Goal: Find specific page/section: Find specific page/section

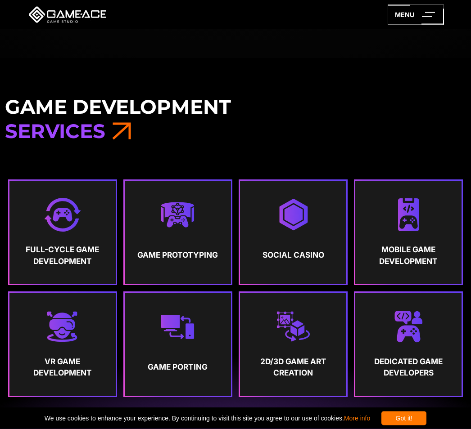
scroll to position [401, 0]
click at [424, 262] on strong "Mobile Game Development" at bounding box center [408, 255] width 90 height 23
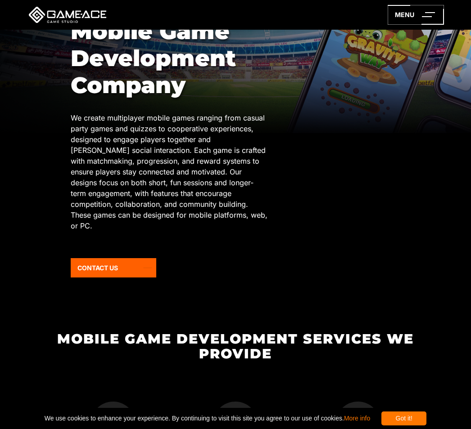
scroll to position [84, 0]
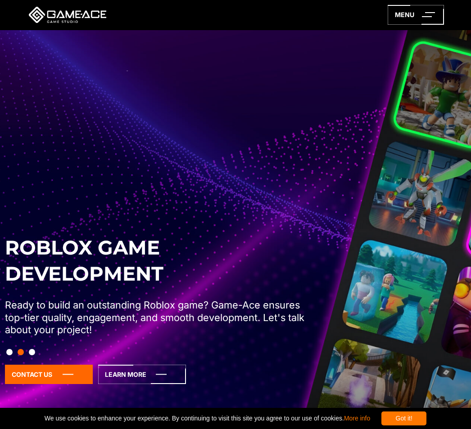
click at [424, 30] on img at bounding box center [235, 244] width 471 height 429
click at [423, 28] on div "menu" at bounding box center [235, 15] width 471 height 30
click at [418, 19] on icon at bounding box center [416, 15] width 56 height 20
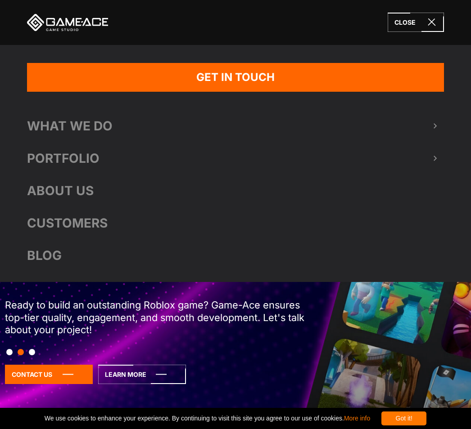
click at [429, 21] on icon at bounding box center [416, 15] width 56 height 20
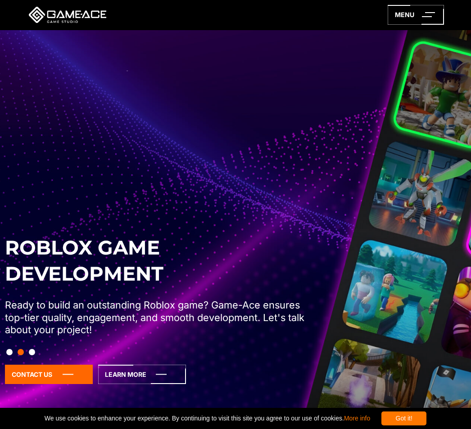
click at [431, 5] on icon at bounding box center [416, 15] width 56 height 20
click at [423, 13] on icon at bounding box center [416, 15] width 56 height 20
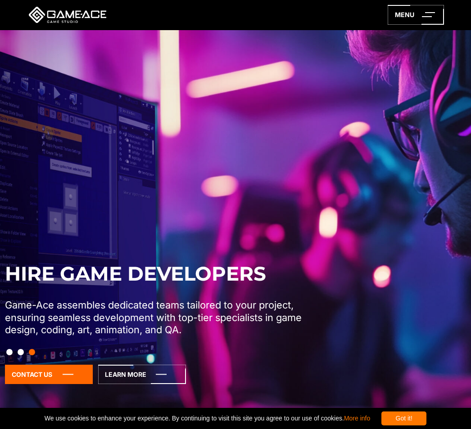
click at [419, 19] on icon at bounding box center [416, 15] width 56 height 20
click at [424, 12] on icon at bounding box center [416, 15] width 56 height 20
click at [429, 16] on icon at bounding box center [416, 15] width 56 height 20
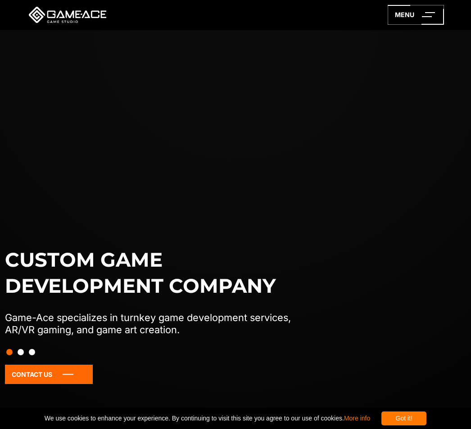
click at [434, 15] on icon at bounding box center [416, 15] width 56 height 20
click at [433, 15] on icon at bounding box center [416, 15] width 56 height 20
click at [431, 15] on icon at bounding box center [416, 15] width 56 height 20
click at [428, 17] on line at bounding box center [427, 17] width 10 height 0
click at [429, 18] on icon at bounding box center [416, 15] width 56 height 20
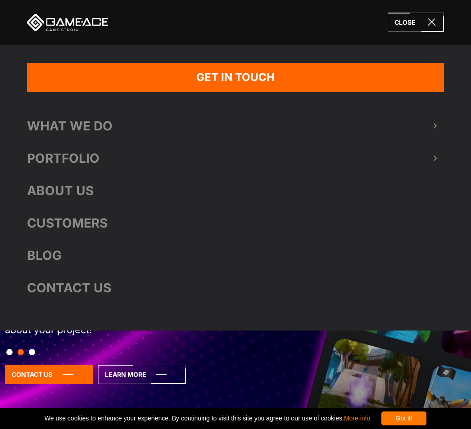
click at [426, 16] on icon at bounding box center [416, 22] width 56 height 19
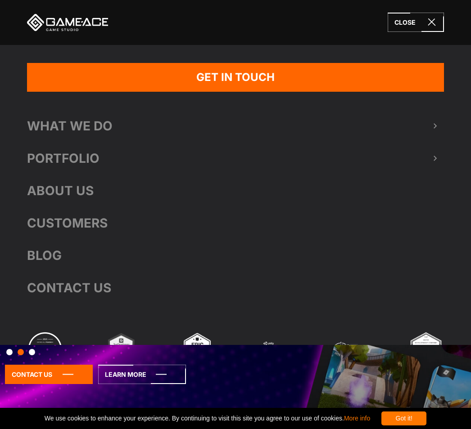
click at [425, 16] on icon at bounding box center [416, 22] width 56 height 19
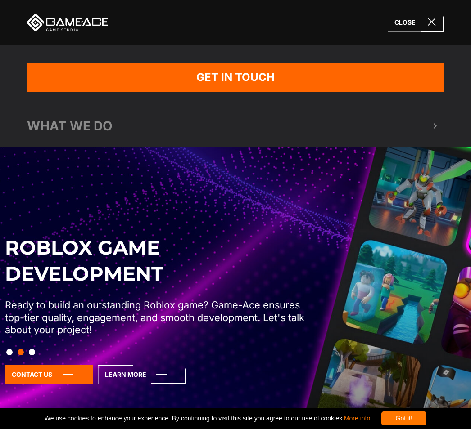
click at [422, 15] on icon at bounding box center [416, 15] width 56 height 20
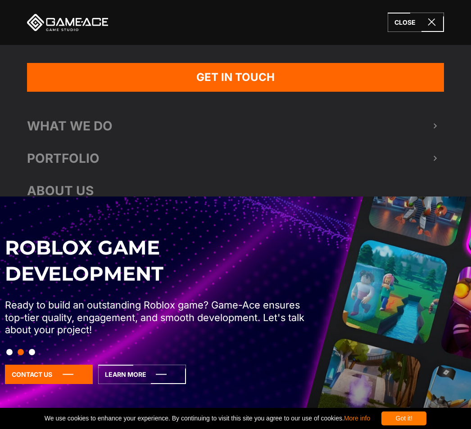
click at [422, 15] on icon at bounding box center [416, 22] width 56 height 19
click at [422, 14] on icon at bounding box center [416, 22] width 56 height 19
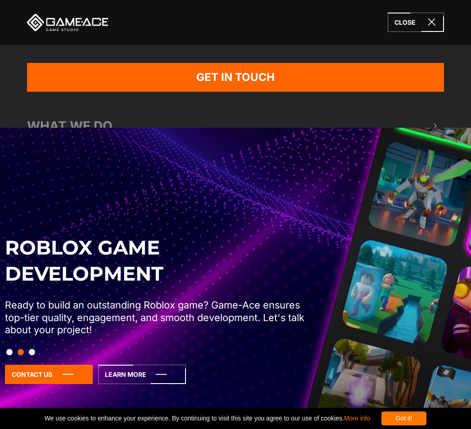
click at [421, 14] on icon at bounding box center [416, 22] width 56 height 19
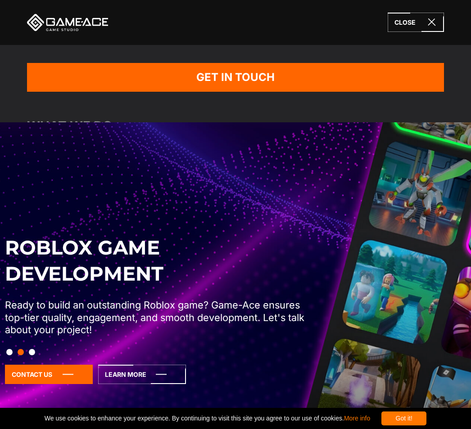
click at [421, 14] on icon at bounding box center [416, 22] width 56 height 19
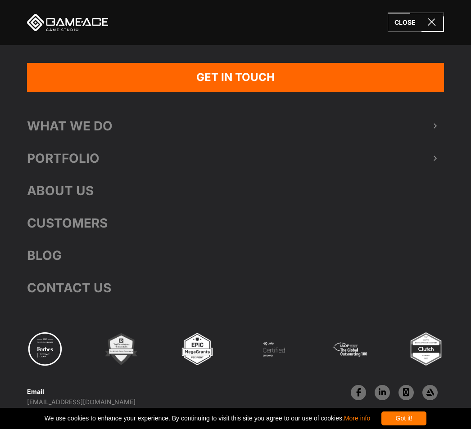
click at [419, 14] on icon at bounding box center [416, 15] width 56 height 20
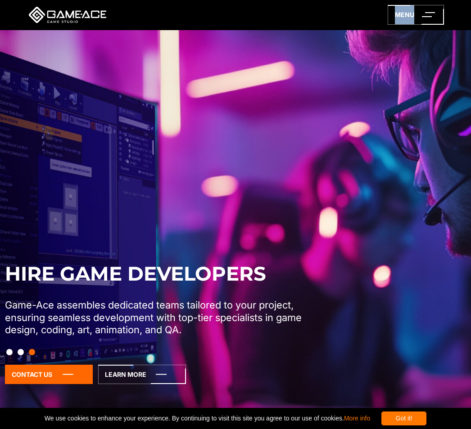
click at [433, 14] on icon at bounding box center [416, 15] width 56 height 20
click at [439, 15] on icon at bounding box center [416, 15] width 56 height 20
click at [435, 17] on icon at bounding box center [416, 15] width 56 height 20
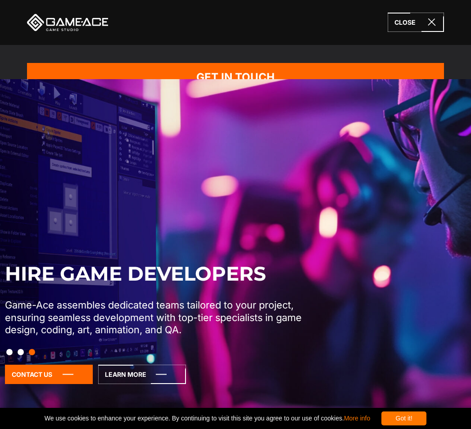
click at [435, 16] on icon at bounding box center [416, 22] width 56 height 19
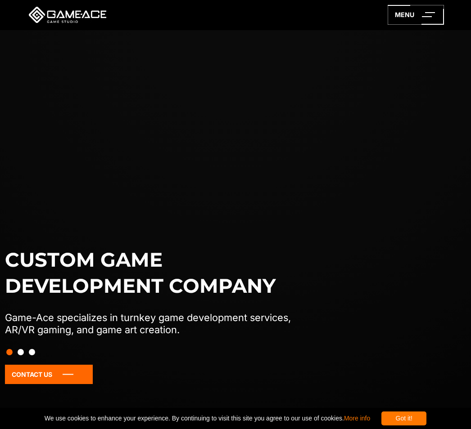
click at [422, 17] on icon at bounding box center [416, 15] width 56 height 20
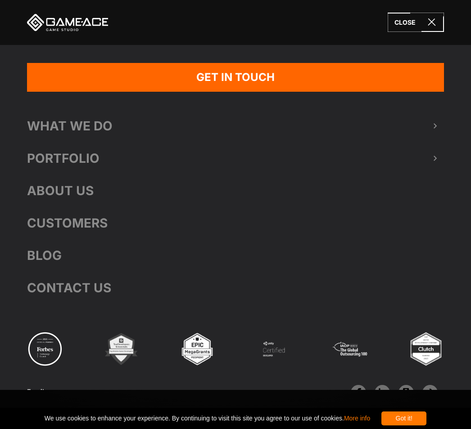
click at [421, 12] on div "close" at bounding box center [235, 22] width 471 height 45
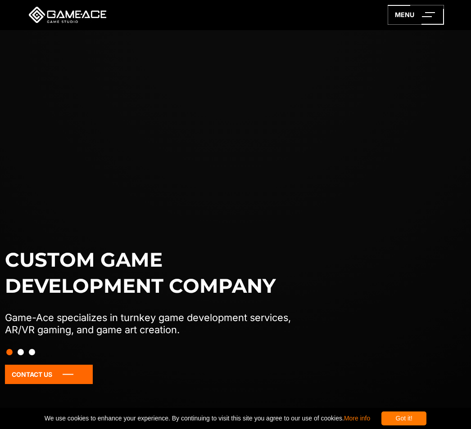
click at [422, 6] on icon at bounding box center [416, 15] width 56 height 20
click at [428, 26] on div "menu" at bounding box center [235, 15] width 471 height 30
click at [412, 12] on icon at bounding box center [416, 15] width 56 height 20
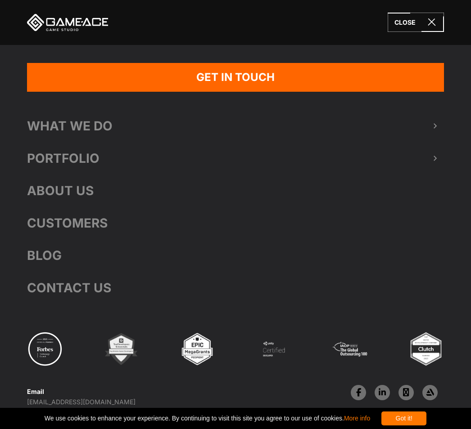
click at [399, 16] on icon at bounding box center [416, 22] width 56 height 19
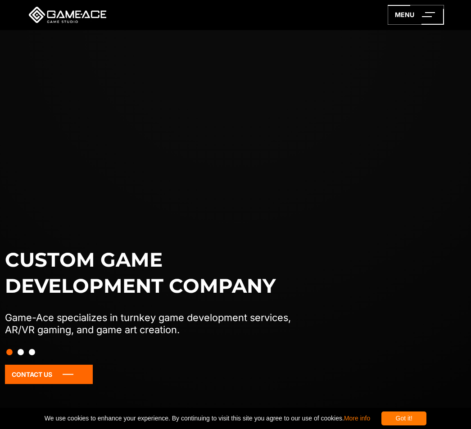
click at [406, 14] on icon at bounding box center [416, 22] width 56 height 19
click at [405, 12] on div "close" at bounding box center [235, 22] width 471 height 45
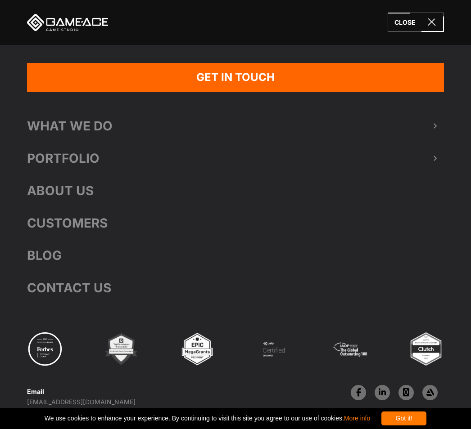
click at [405, 12] on div "close" at bounding box center [235, 22] width 471 height 45
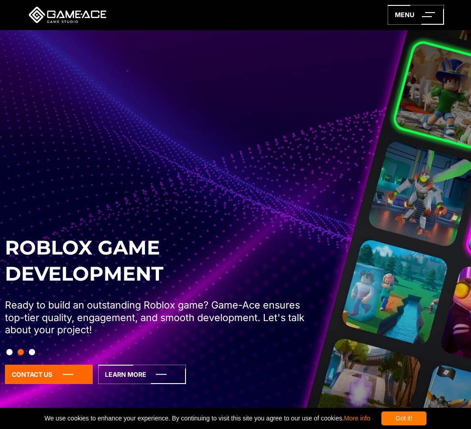
click at [406, 321] on div "Roblox Game Development Ready to build an outstanding Roblox game? Game-Ace ens…" at bounding box center [235, 322] width 471 height 175
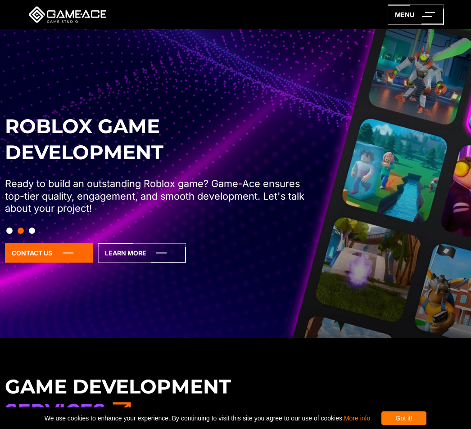
scroll to position [122, 0]
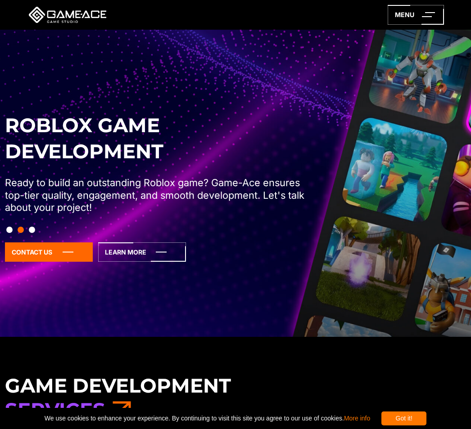
click at [39, 262] on icon at bounding box center [49, 252] width 88 height 19
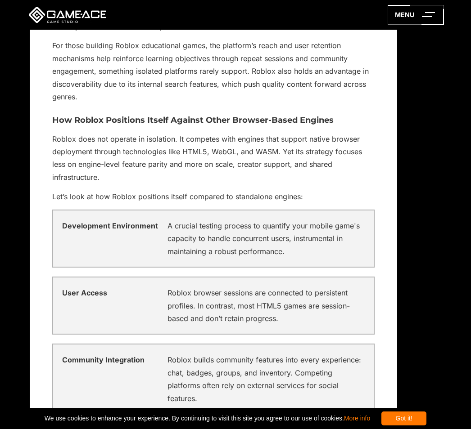
scroll to position [5227, 22]
